Goal: Transaction & Acquisition: Purchase product/service

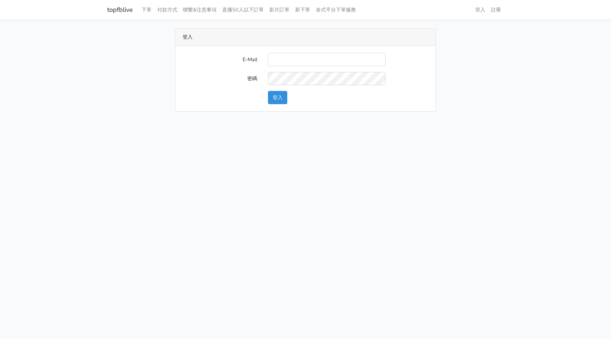
click at [280, 54] on input "E-Mail" at bounding box center [327, 59] width 118 height 13
type input "hommyjewelry@gmail.com"
click at [275, 97] on button "登入" at bounding box center [277, 97] width 19 height 13
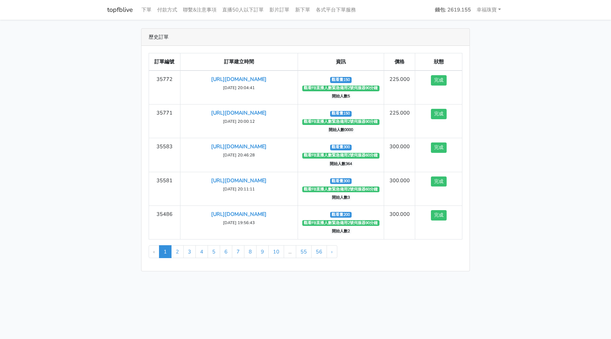
click at [120, 12] on link "topfblive" at bounding box center [120, 10] width 26 height 14
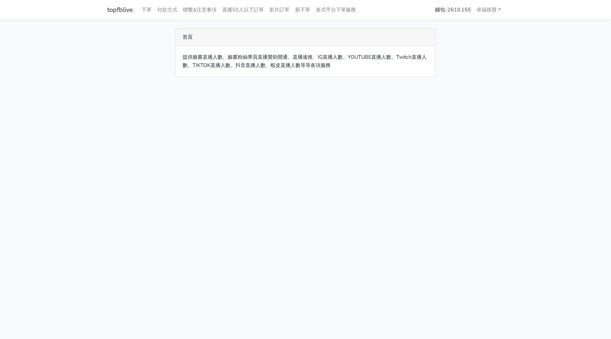
click at [124, 10] on link "topfblive" at bounding box center [120, 10] width 26 height 14
click at [149, 11] on link "下單" at bounding box center [147, 10] width 16 height 14
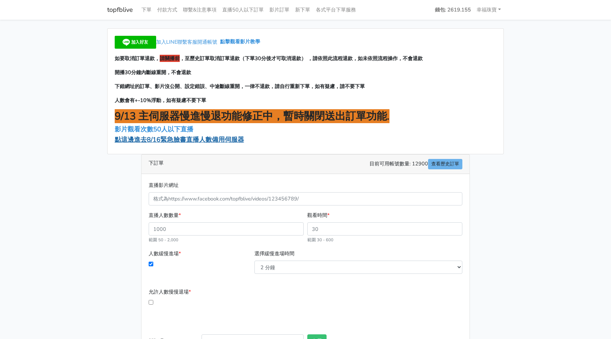
click at [171, 142] on span "點這邊進去8/16緊急臉書直播人數備用伺服器" at bounding box center [179, 139] width 129 height 9
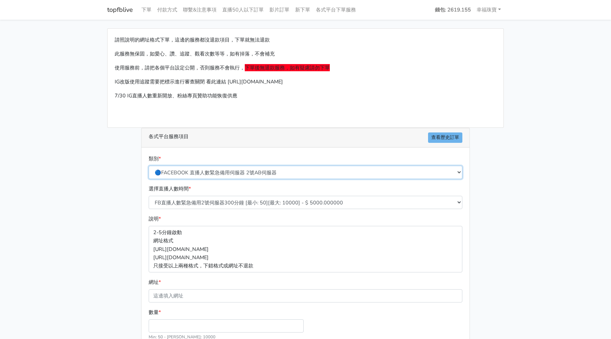
click at [202, 172] on select "🔵FACEBOOK 直播人數緊急備用伺服器 2號AB伺服器 🔵FACEBOOK 網軍專用貼文留言 安全保密 🔵9/30 FACEBOOK 直播人數緩慢進場緩慢…" at bounding box center [306, 172] width 314 height 13
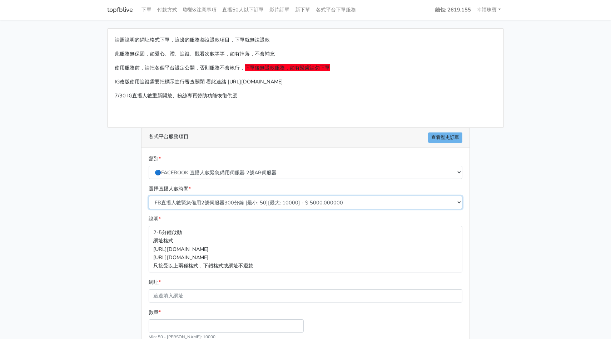
click at [200, 196] on select "FB直播人數緊急備用2號伺服器300分鐘 [最小: 50][最大: 10000] - $ 5000.000000 FB直播人數緊急備用2號伺服器60分鐘 [最…" at bounding box center [306, 202] width 314 height 13
click at [196, 206] on select "FB直播人數緊急備用2號伺服器300分鐘 [最小: 50][最大: 10000] - $ 5000.000000 FB直播人數緊急備用2號伺服器60分鐘 [最…" at bounding box center [306, 202] width 314 height 13
select select "574"
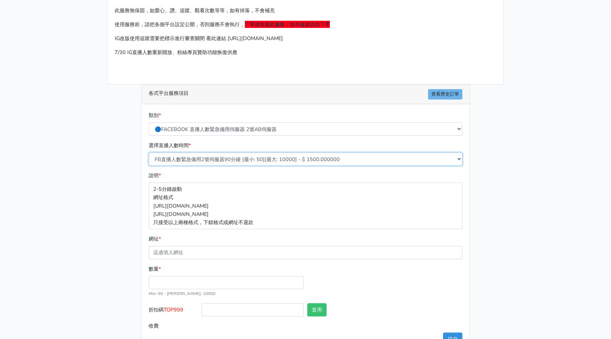
scroll to position [44, 0]
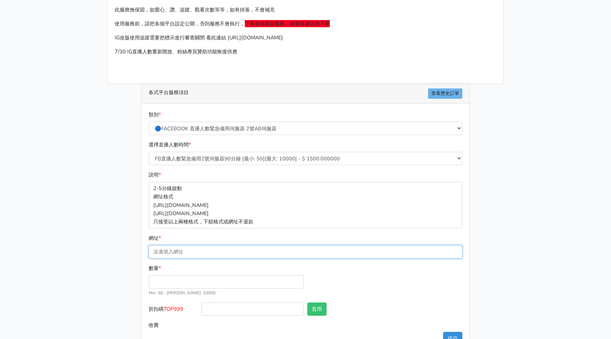
click at [243, 257] on input "網址 *" at bounding box center [306, 251] width 314 height 13
paste input "[URL][DOMAIN_NAME]"
type input "[URL][DOMAIN_NAME]"
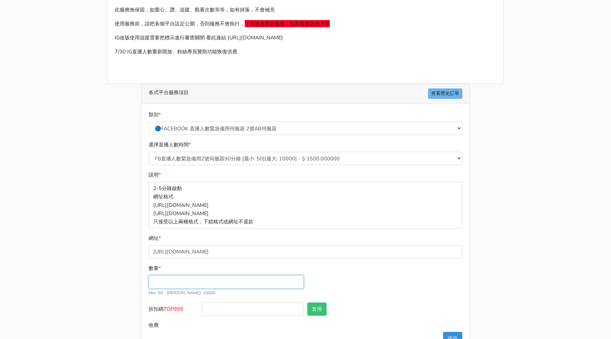
click at [243, 284] on input "數量 *" at bounding box center [226, 281] width 155 height 13
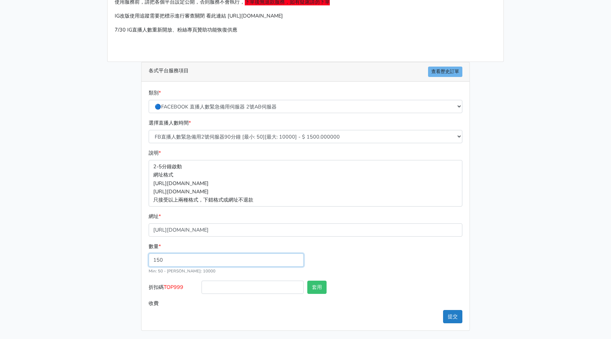
type input "150"
type input "225.000"
click at [452, 316] on button "提交" at bounding box center [452, 316] width 19 height 13
